Goal: Information Seeking & Learning: Learn about a topic

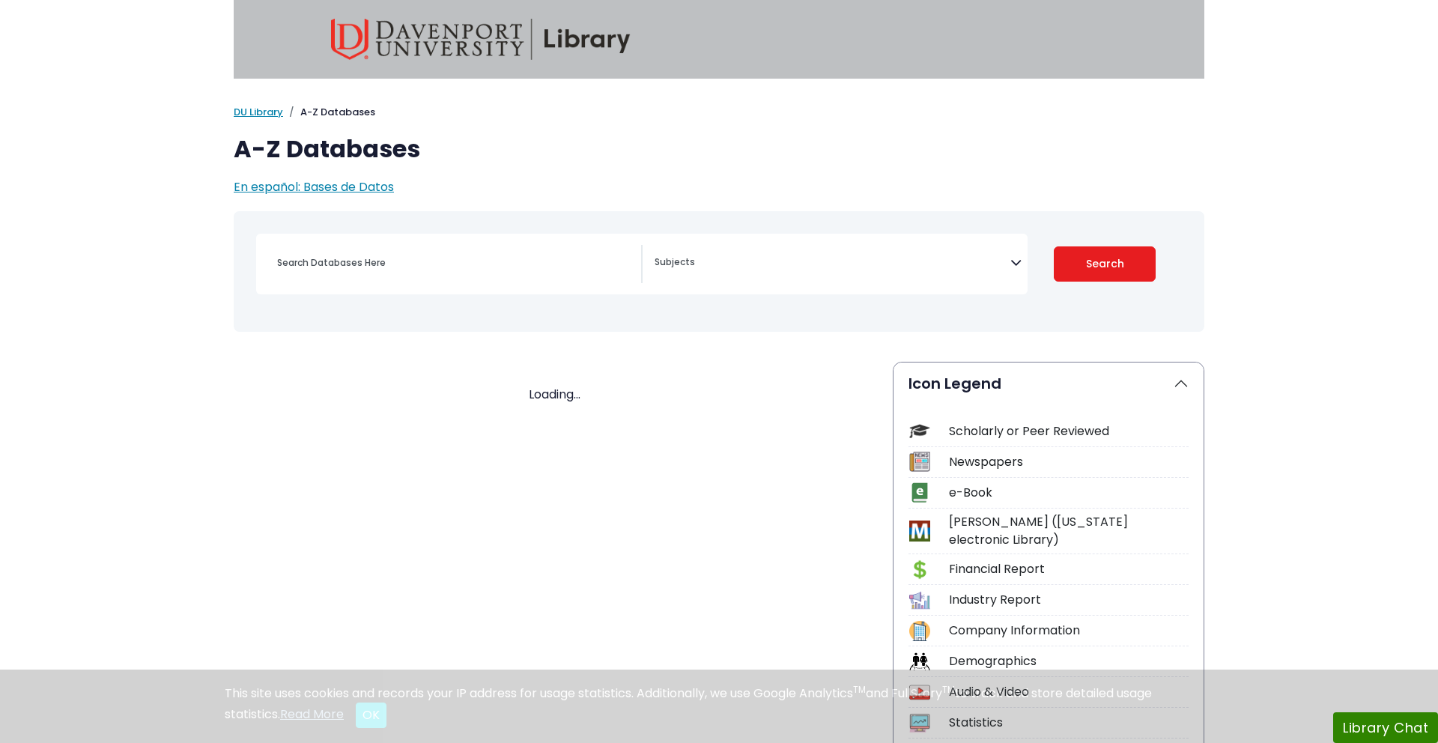
select select "Database Subject Filter"
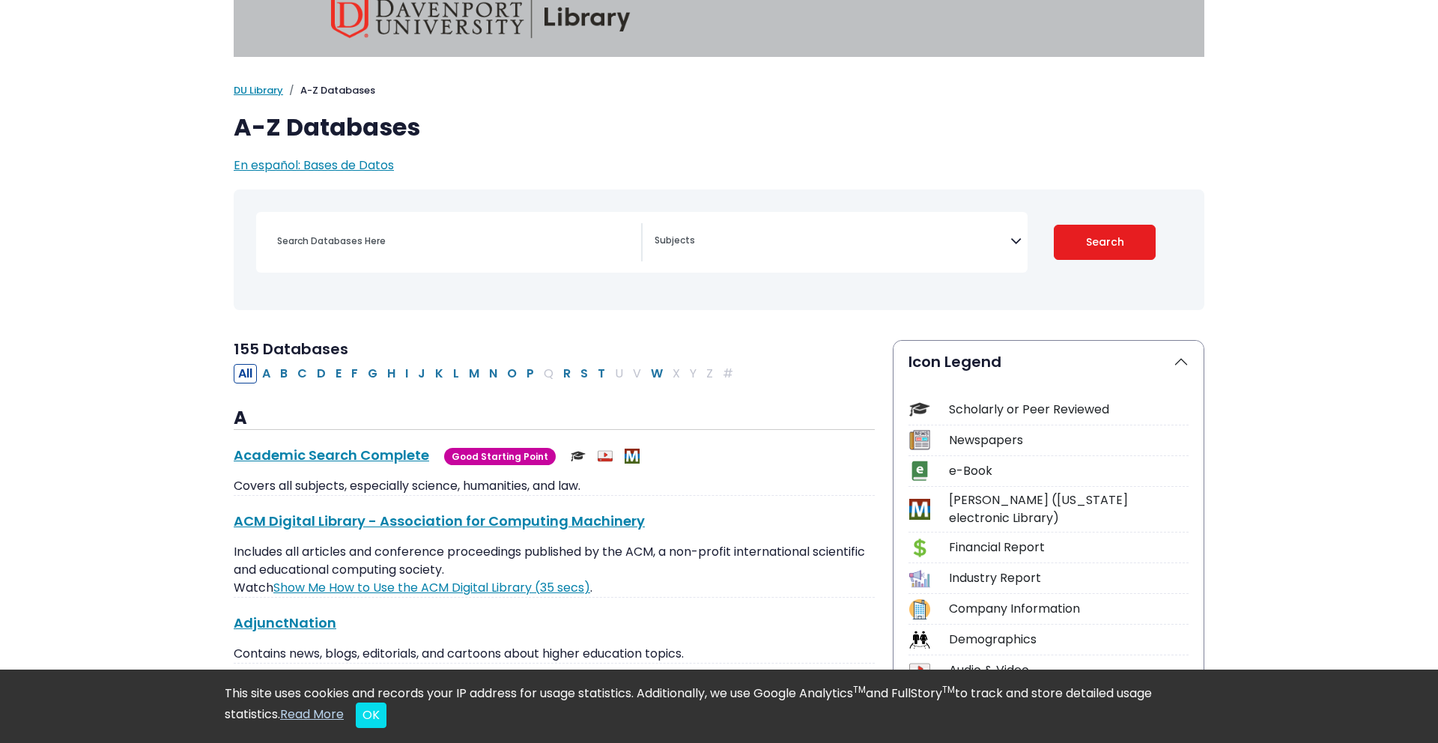
scroll to position [20, 0]
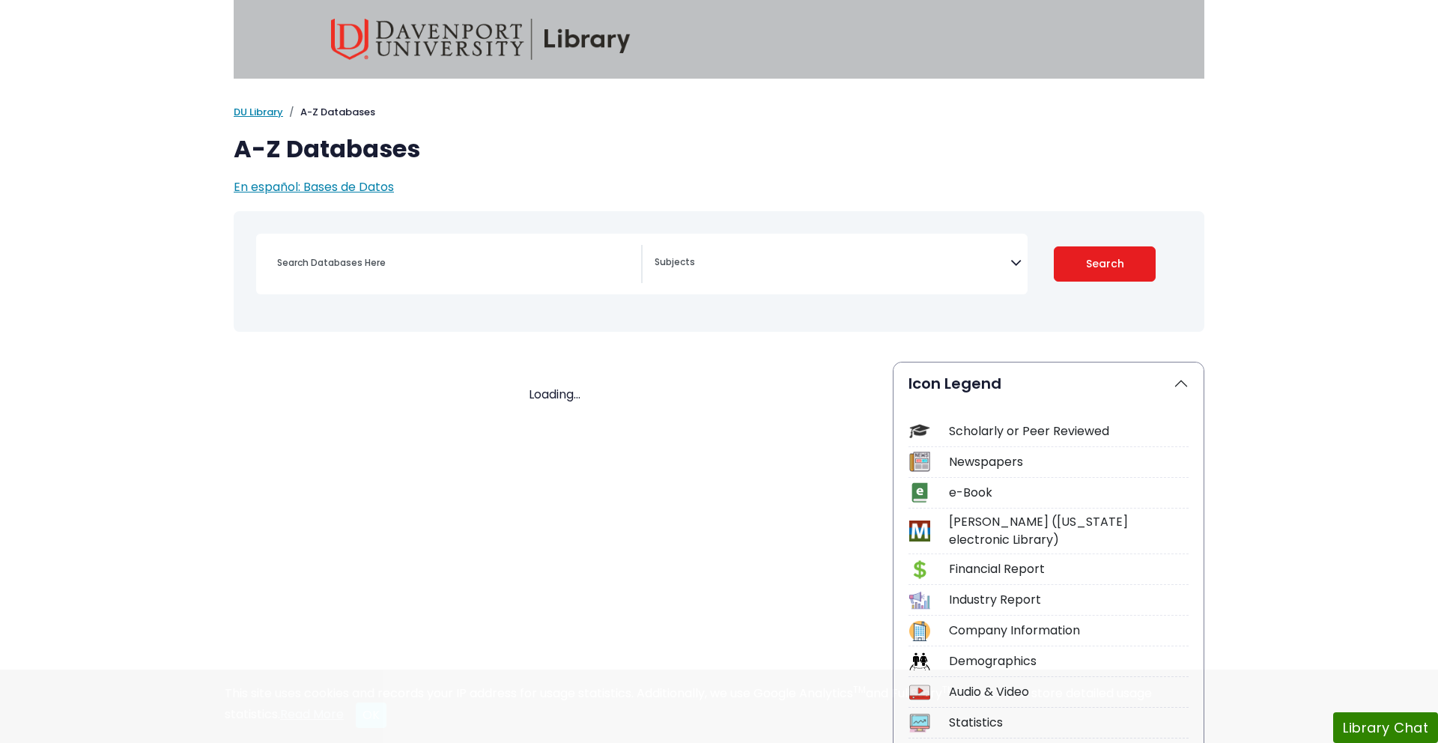
select select "Database Subject Filter"
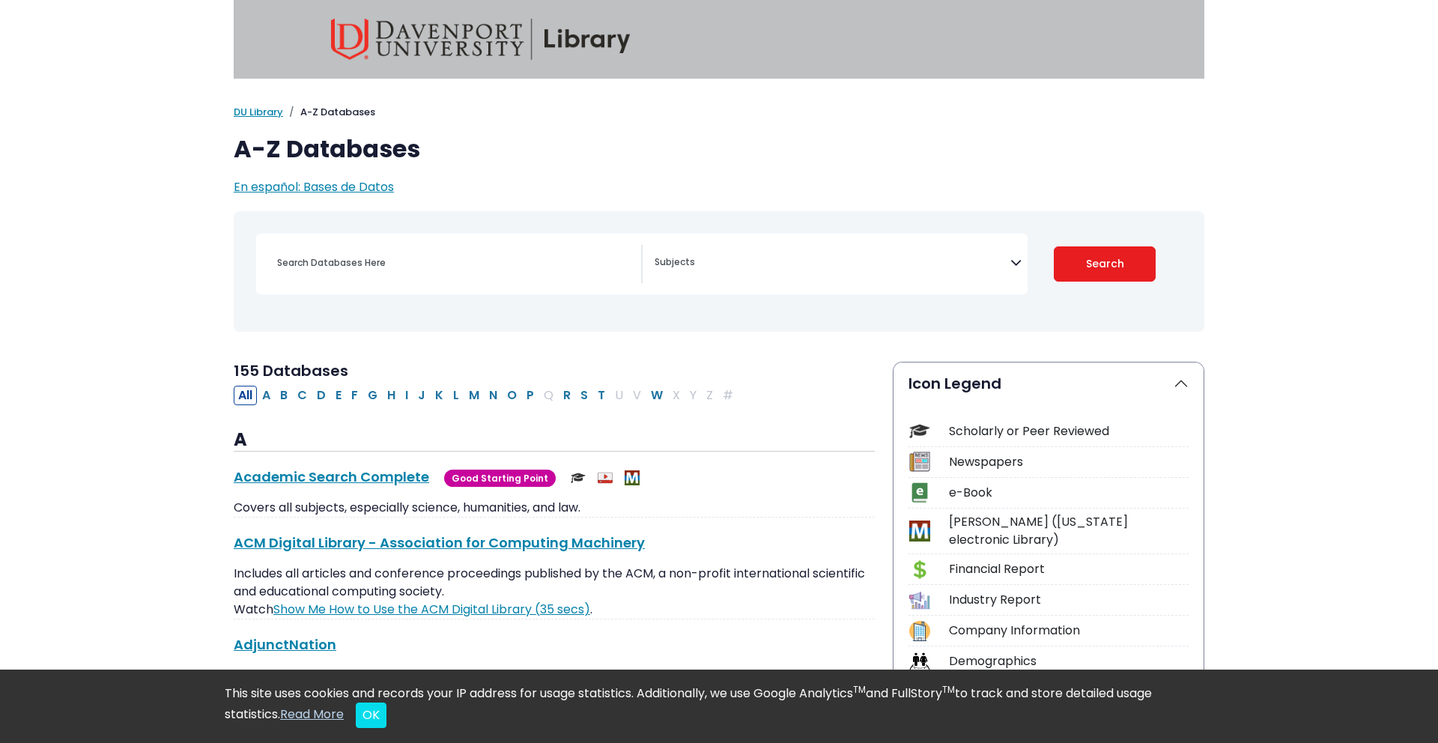
click at [971, 430] on div "Scholarly or Peer Reviewed" at bounding box center [1069, 431] width 240 height 18
drag, startPoint x: 338, startPoint y: 262, endPoint x: 409, endPoint y: 252, distance: 71.8
click at [339, 262] on input "Search database by title or keyword" at bounding box center [454, 263] width 373 height 22
click at [789, 258] on textarea "Search" at bounding box center [832, 264] width 356 height 12
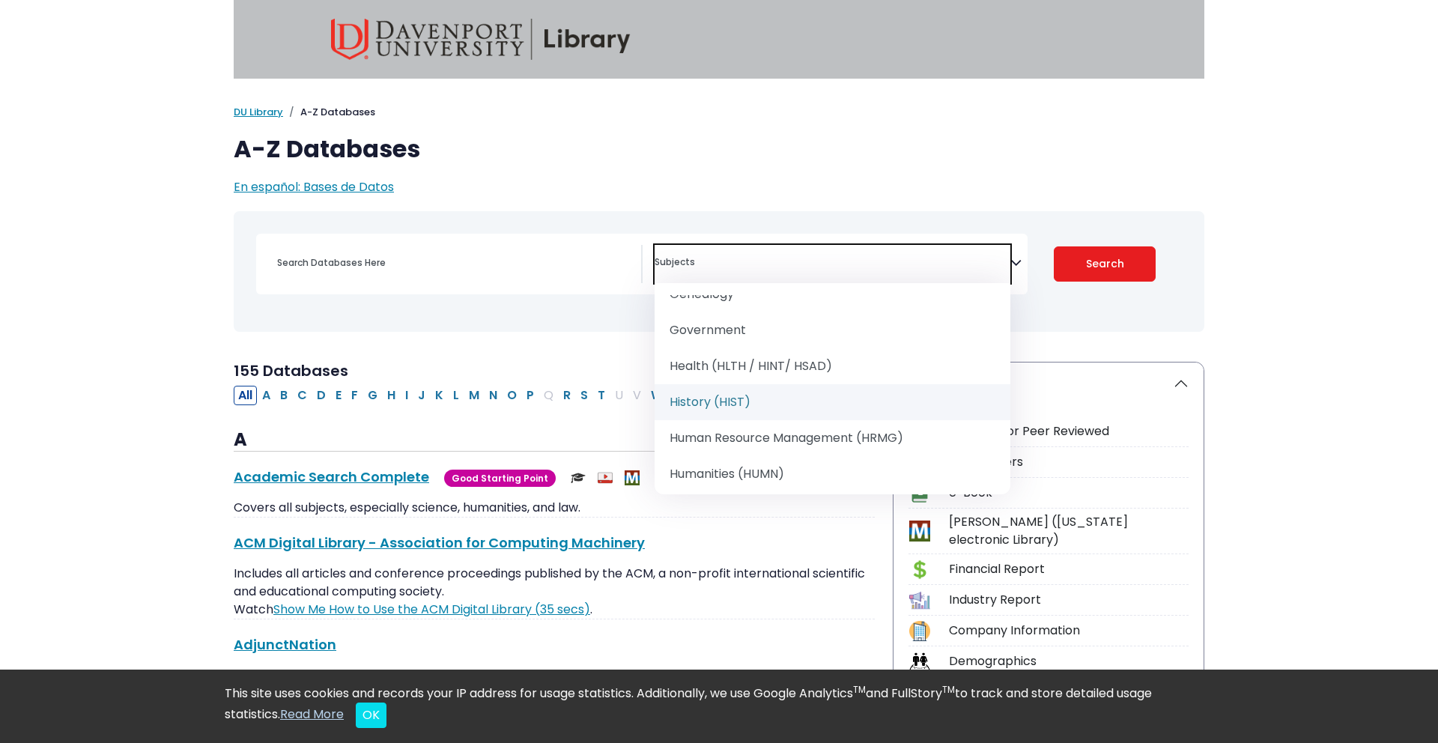
scroll to position [944, 0]
click at [399, 281] on div "Search filters" at bounding box center [449, 264] width 386 height 38
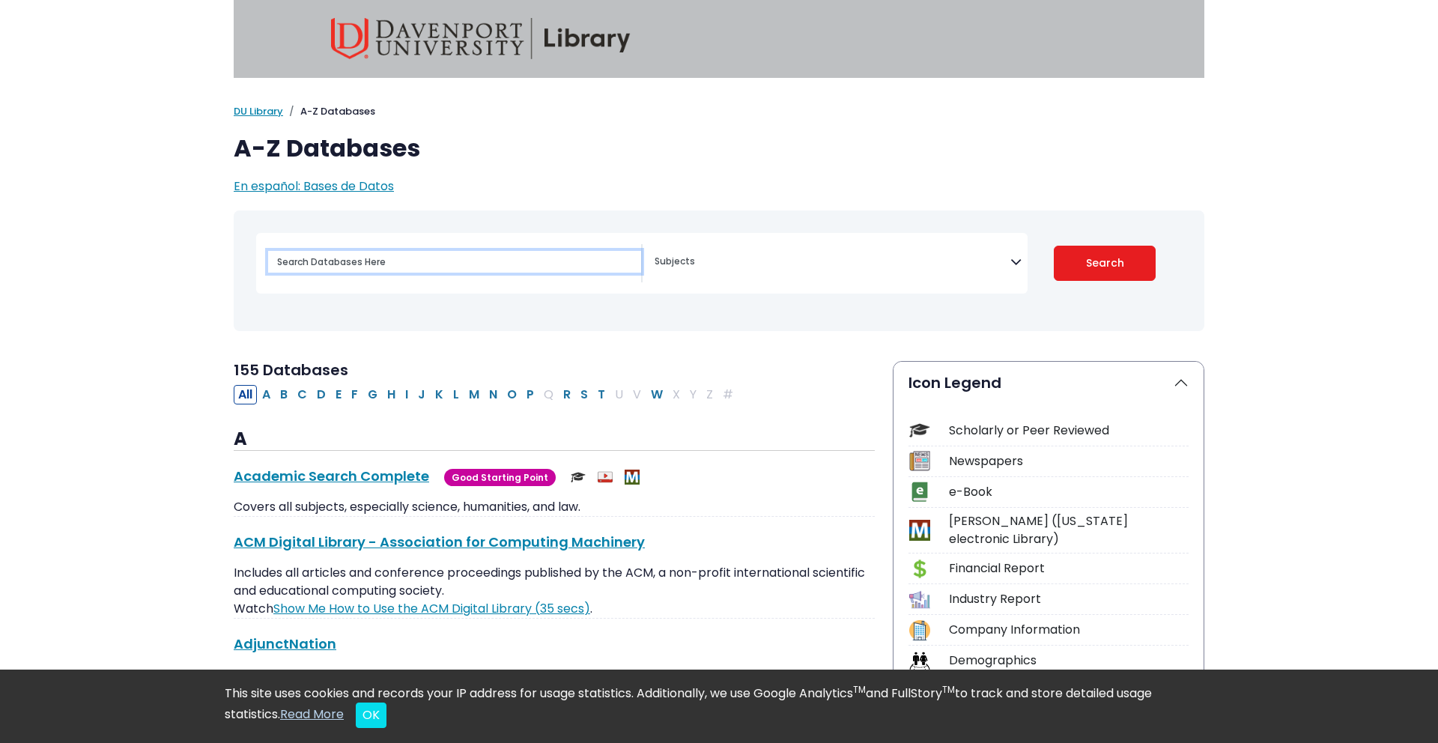
click at [402, 267] on input "Search database by title or keyword" at bounding box center [454, 262] width 373 height 22
type input "cosmetics"
click at [1054, 246] on button "Search" at bounding box center [1105, 263] width 103 height 35
select select "Database Subject Filter"
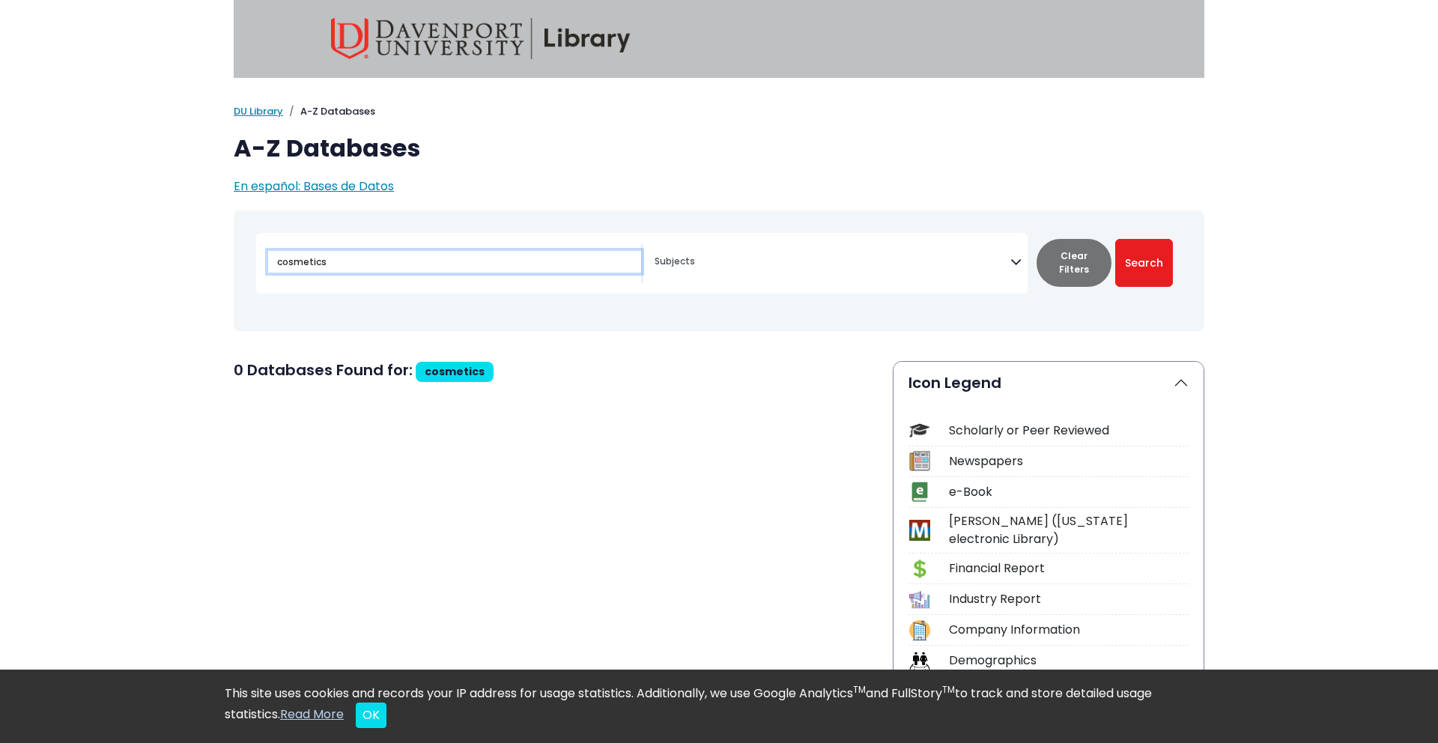
scroll to position [4, 0]
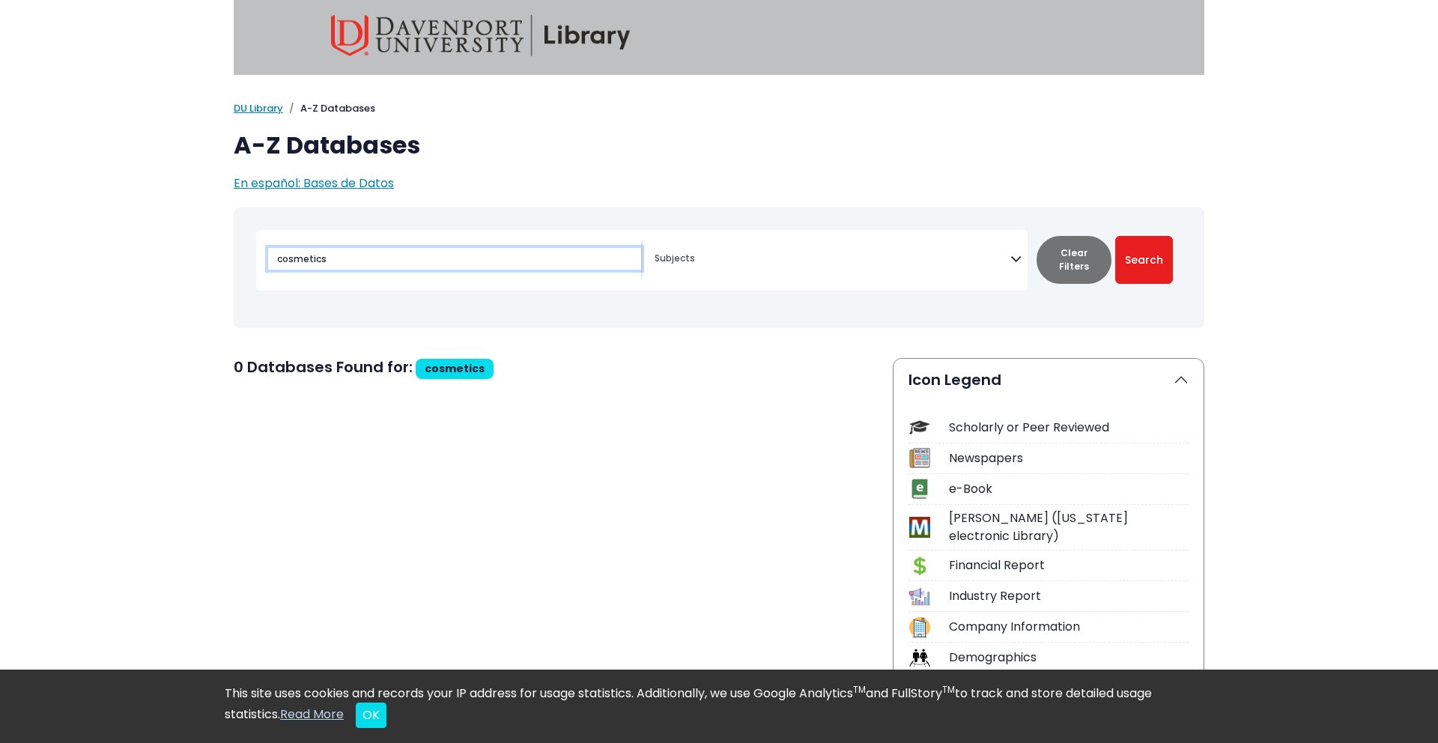
drag, startPoint x: 305, startPoint y: 262, endPoint x: 133, endPoint y: 261, distance: 171.5
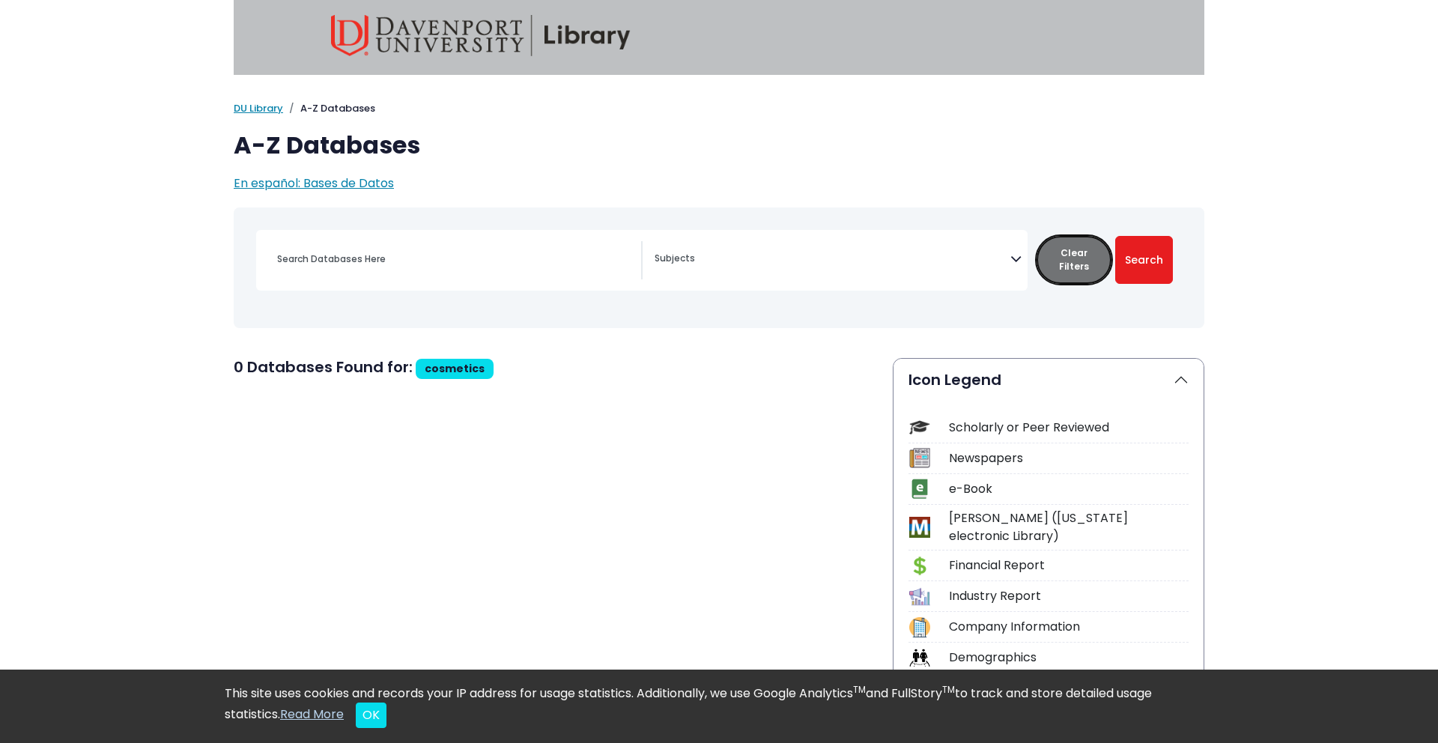
click at [1062, 270] on button "Clear Filters" at bounding box center [1073, 260] width 75 height 48
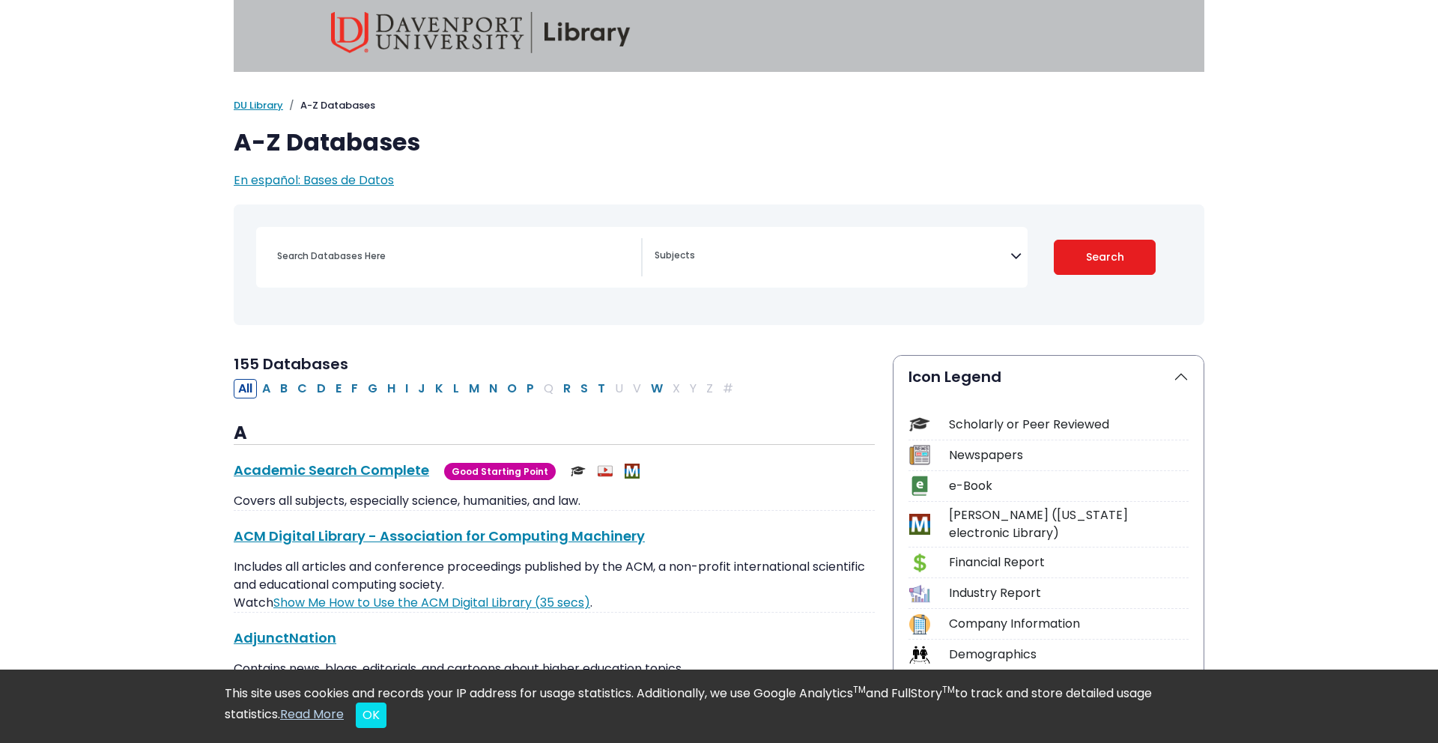
scroll to position [7, 0]
click at [304, 391] on button "C" at bounding box center [302, 387] width 19 height 19
select select "Database Subject Filter"
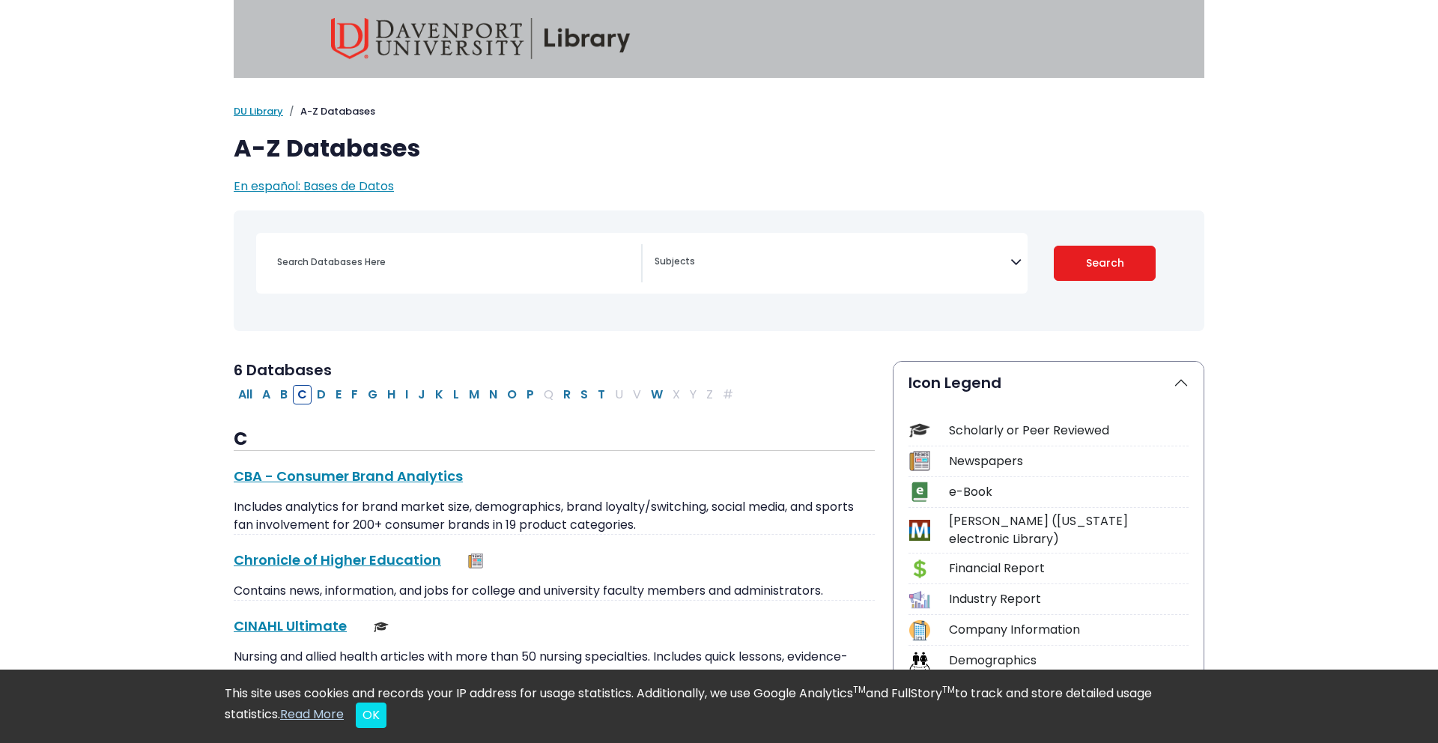
scroll to position [1, 0]
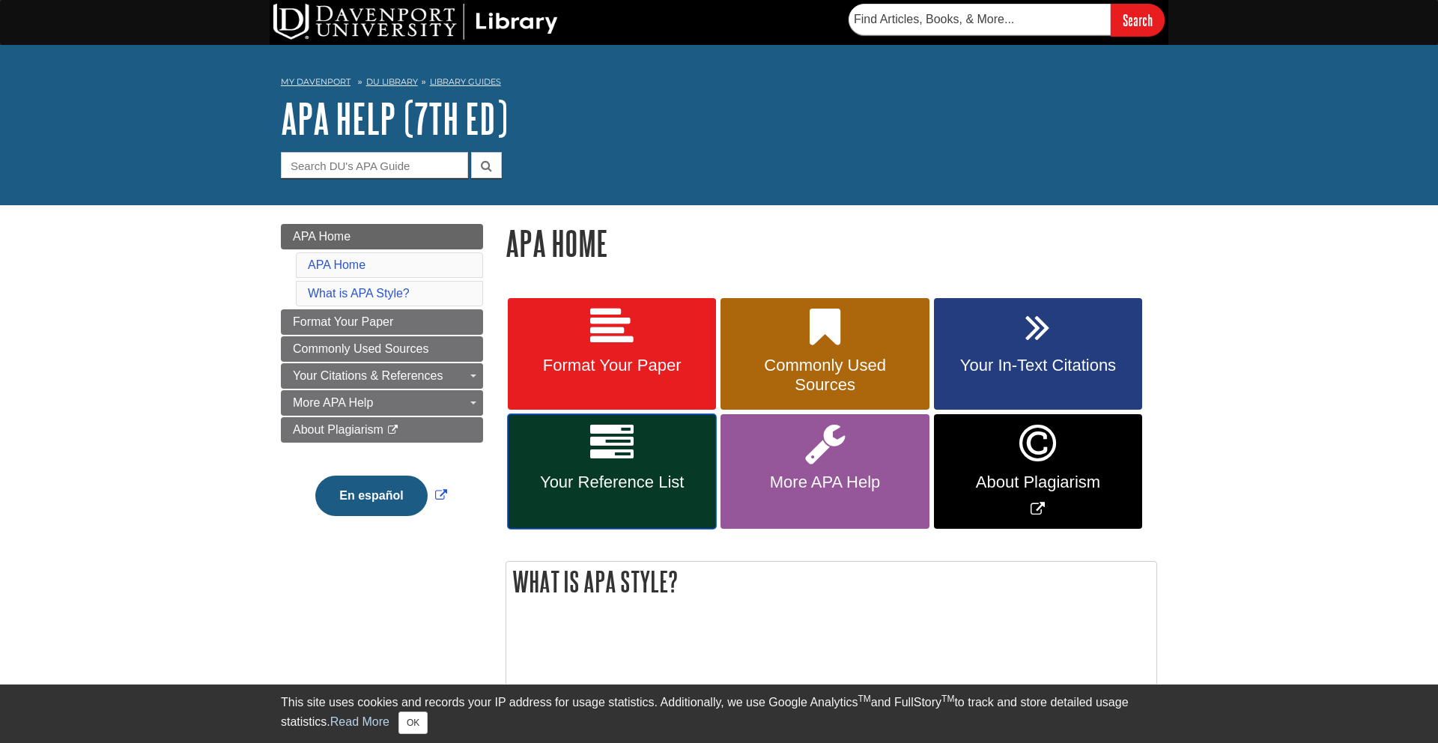
scroll to position [4, 0]
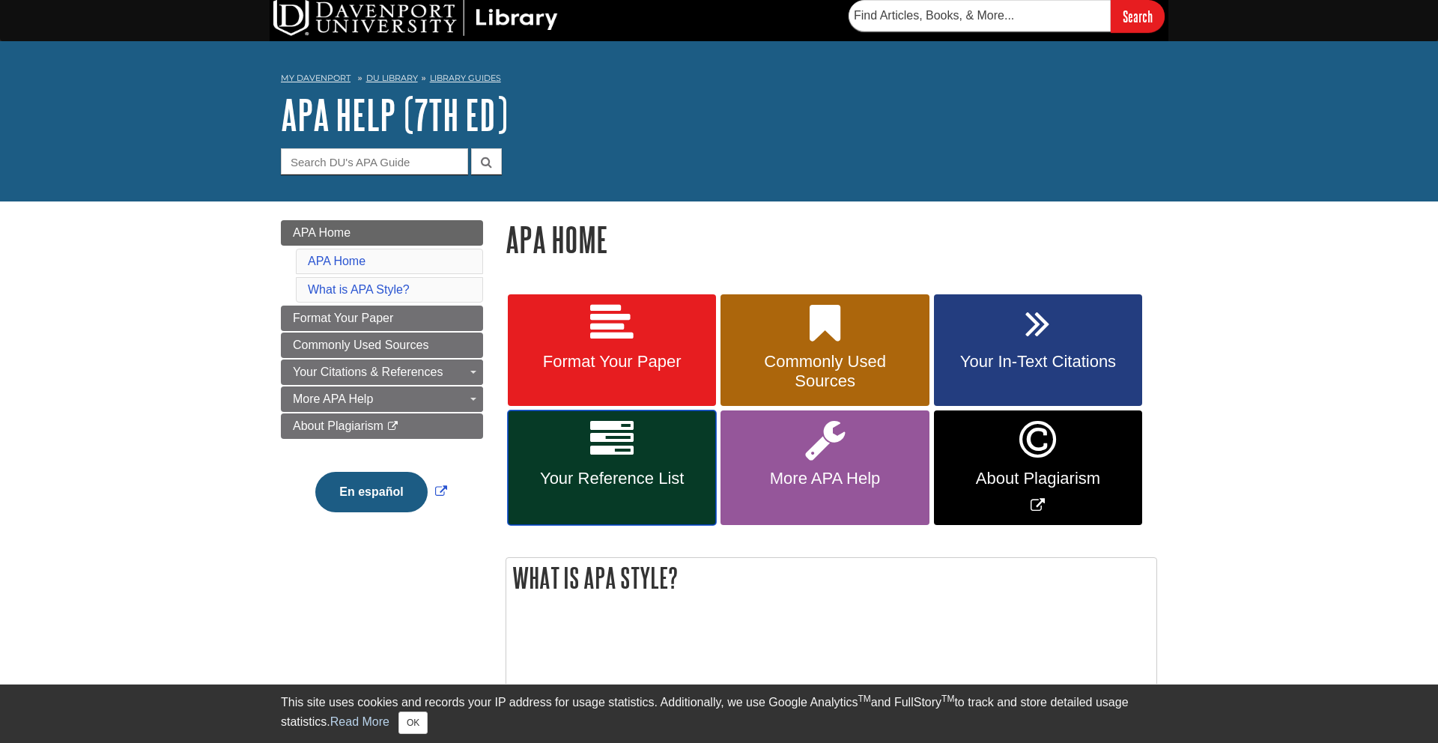
click at [626, 467] on link "Your Reference List" at bounding box center [612, 467] width 208 height 115
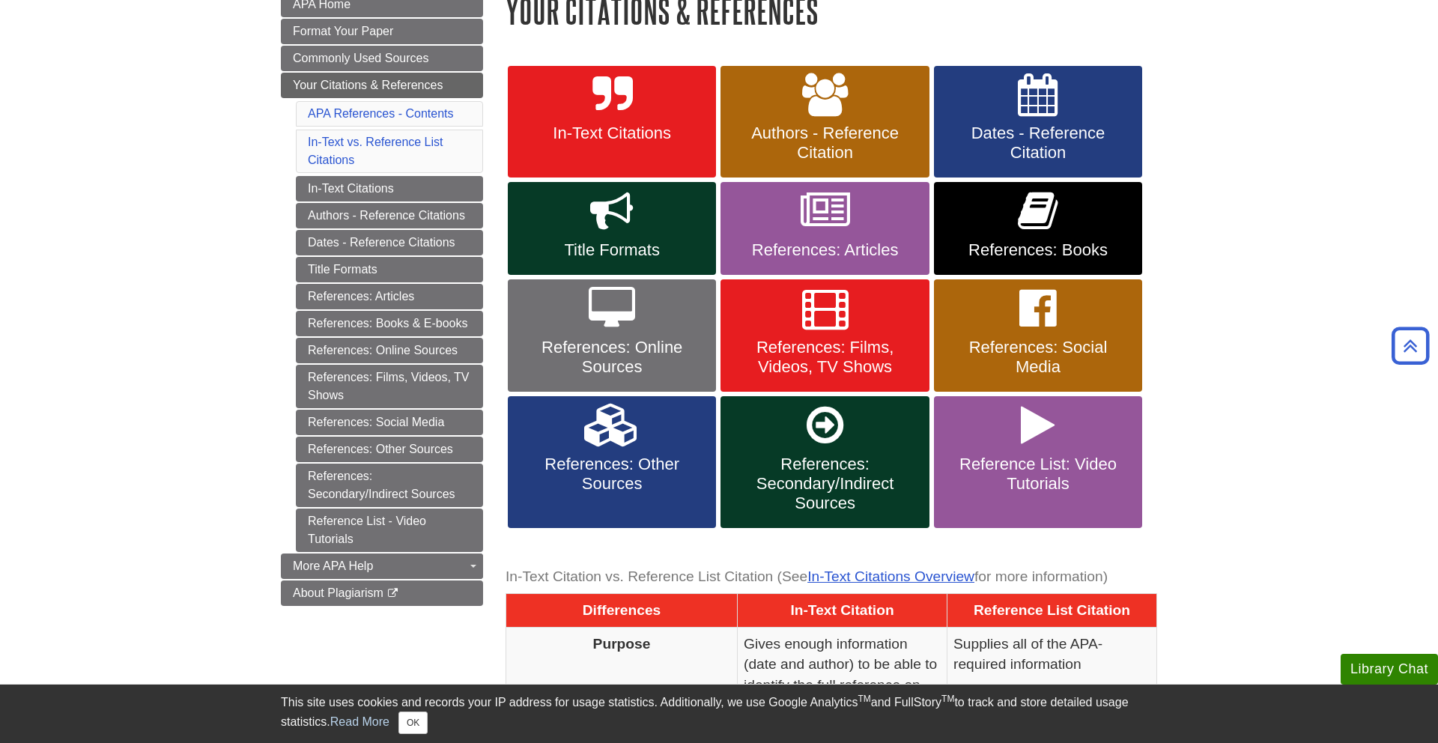
scroll to position [234, 0]
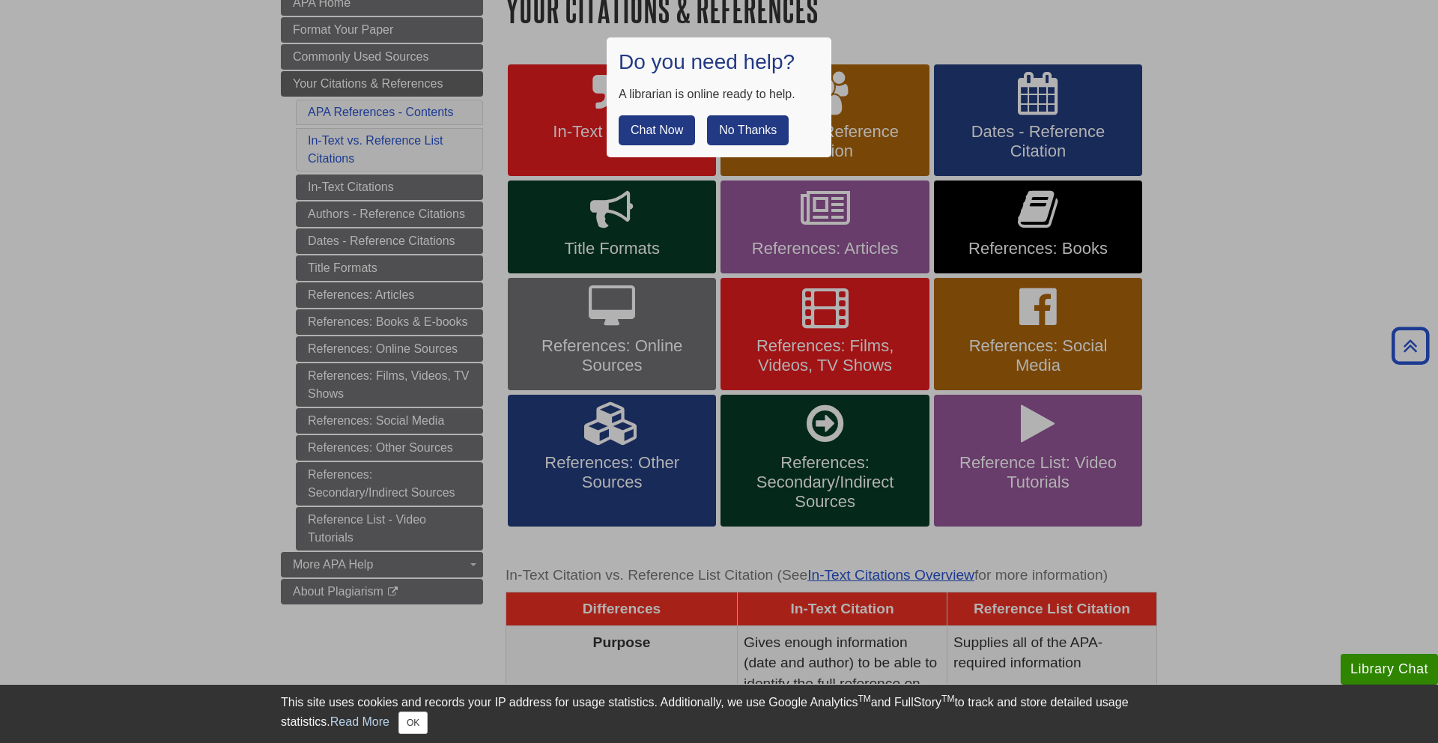
click at [750, 132] on button "No Thanks" at bounding box center [748, 130] width 82 height 30
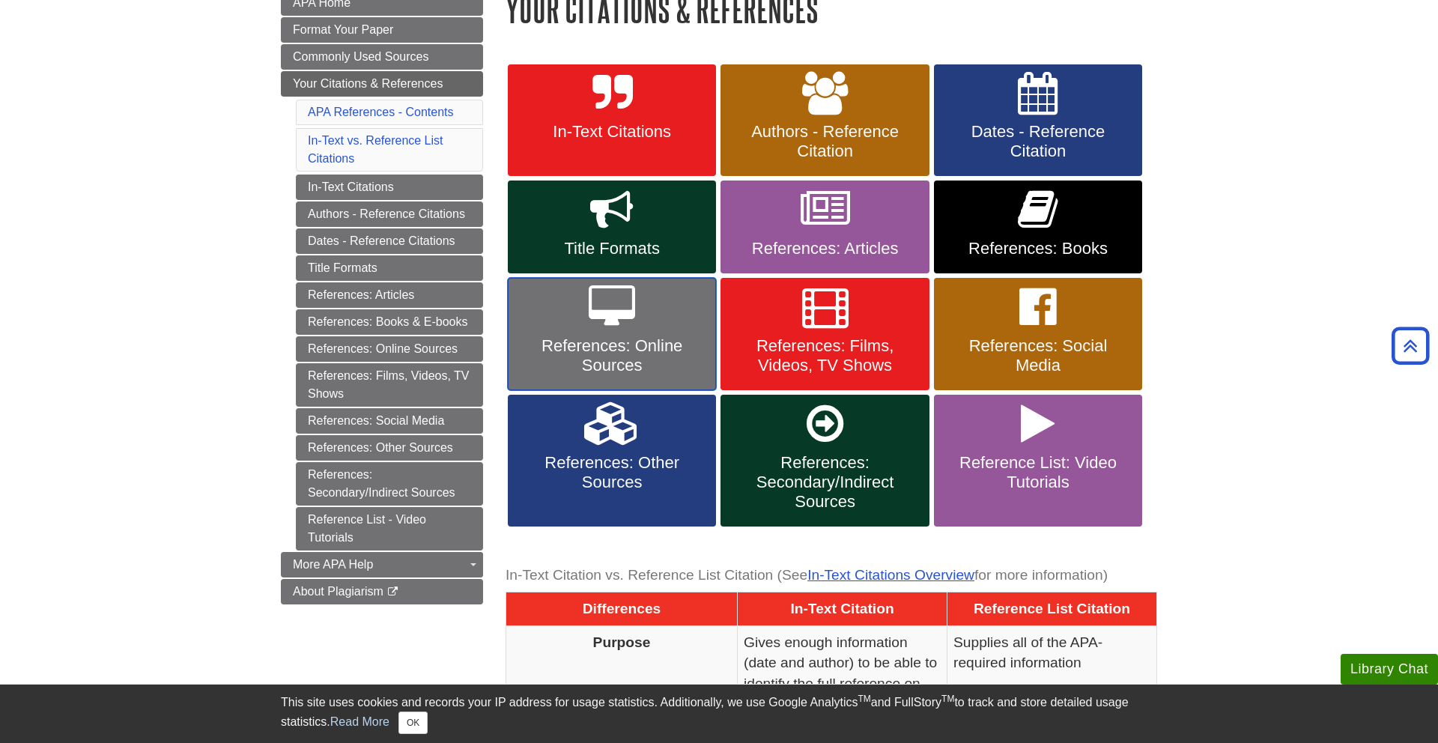
click at [607, 347] on span "References: Online Sources" at bounding box center [612, 355] width 186 height 39
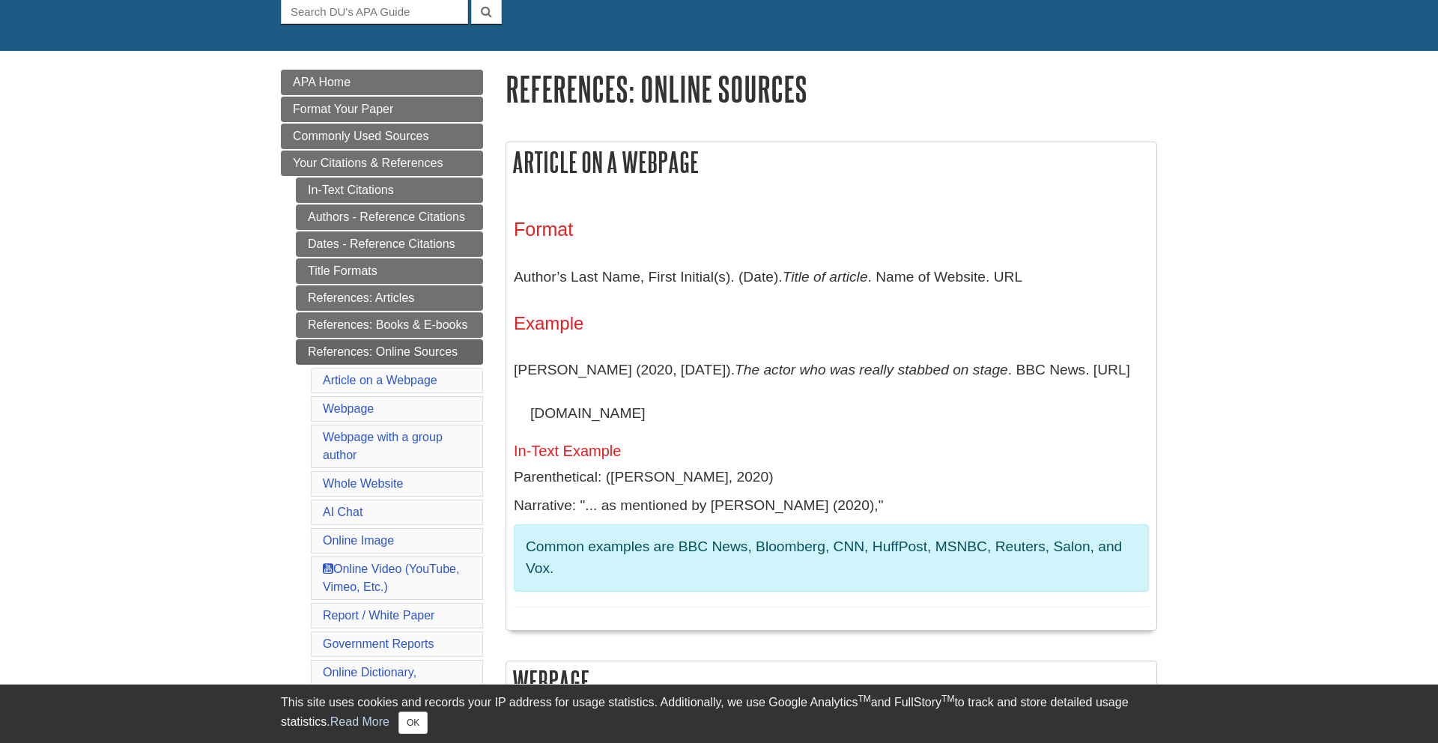
scroll to position [177, 0]
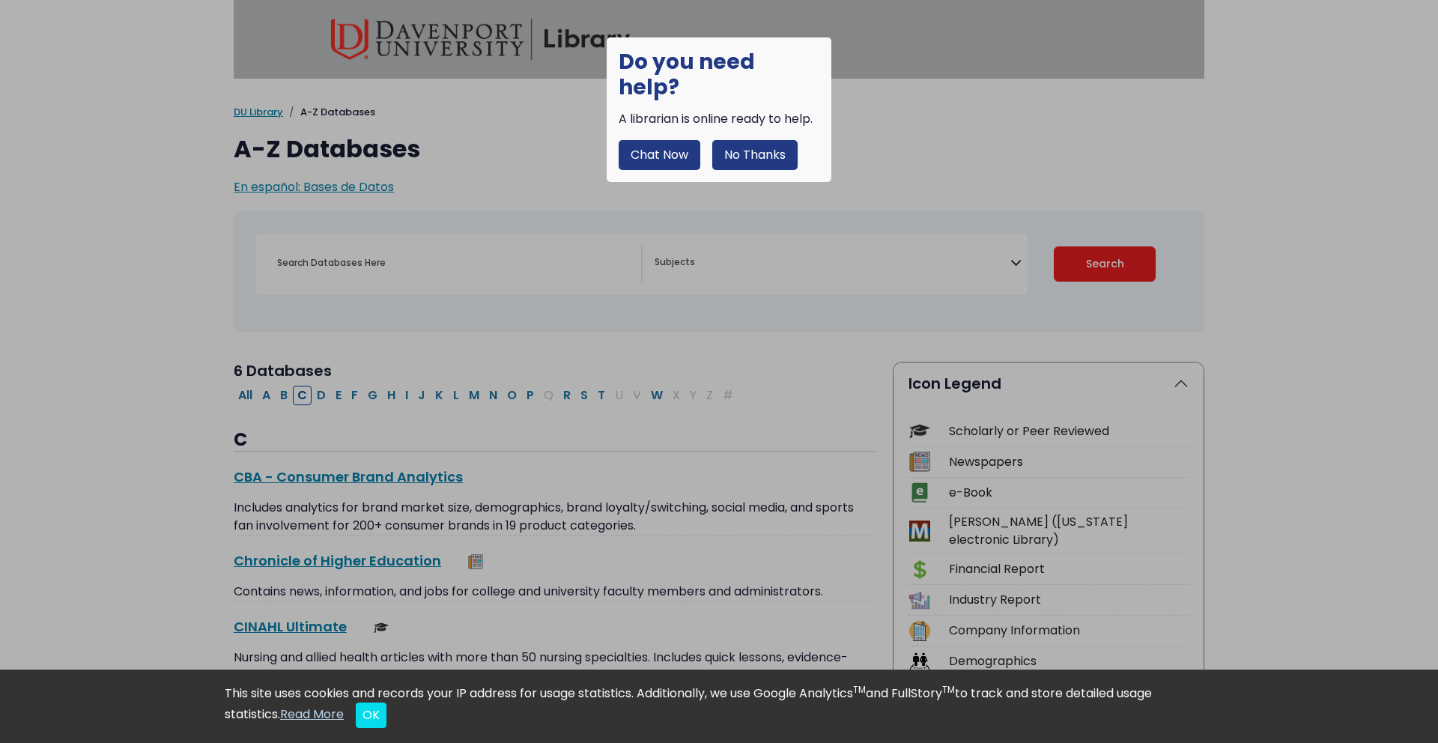
select select "Database Subject Filter"
click at [762, 140] on button "No Thanks" at bounding box center [754, 155] width 85 height 30
